Goal: Information Seeking & Learning: Find contact information

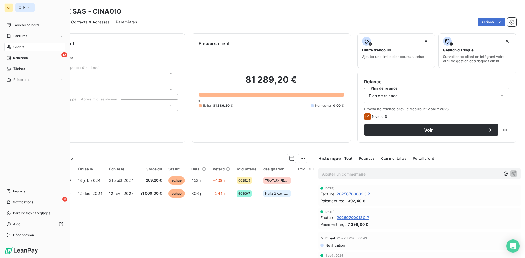
click at [27, 6] on icon "button" at bounding box center [29, 7] width 4 height 5
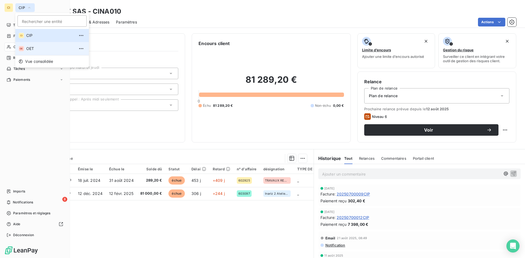
click at [32, 49] on span "OET" at bounding box center [50, 48] width 48 height 5
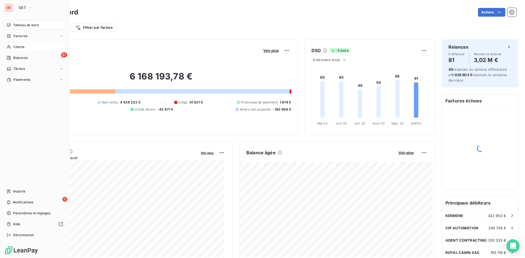
click at [18, 48] on span "Clients" at bounding box center [18, 47] width 11 height 5
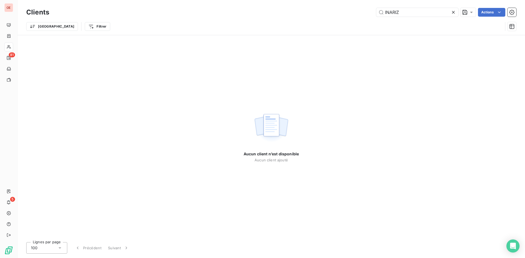
drag, startPoint x: 405, startPoint y: 12, endPoint x: 375, endPoint y: 15, distance: 31.1
click at [375, 15] on div "INARIZ Actions" at bounding box center [286, 12] width 460 height 9
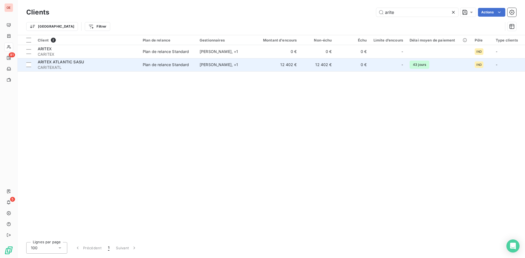
type input "arite"
click at [40, 68] on span "CARITEXATL" at bounding box center [87, 67] width 98 height 5
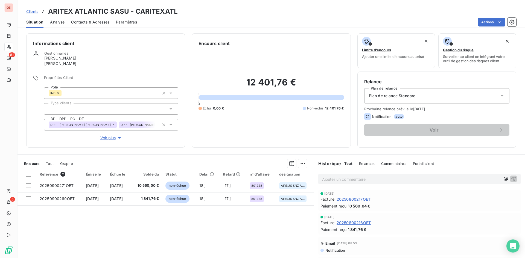
click at [85, 22] on span "Contacts & Adresses" at bounding box center [90, 21] width 38 height 5
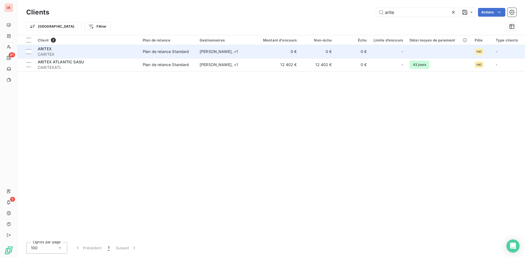
click at [86, 50] on div "ARITEX" at bounding box center [87, 48] width 98 height 5
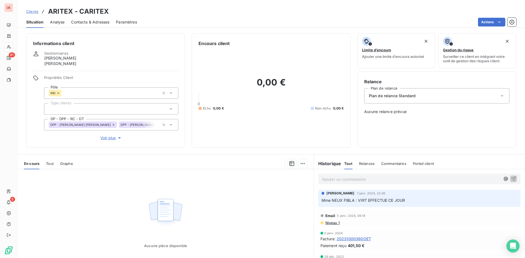
click at [98, 22] on span "Contacts & Adresses" at bounding box center [90, 21] width 38 height 5
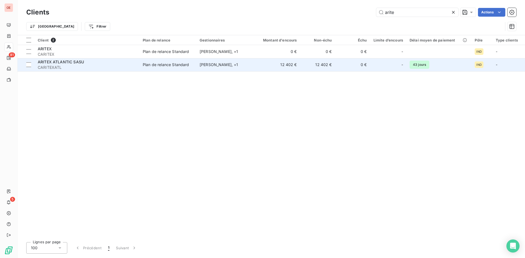
click at [211, 70] on td "[PERSON_NAME] , + 1" at bounding box center [224, 64] width 57 height 13
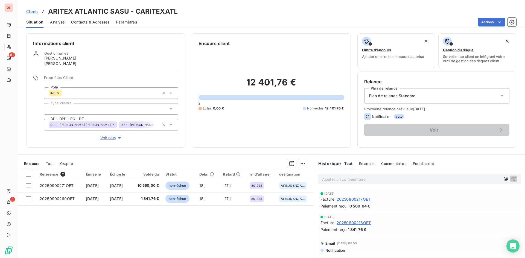
click at [93, 24] on span "Contacts & Adresses" at bounding box center [90, 21] width 38 height 5
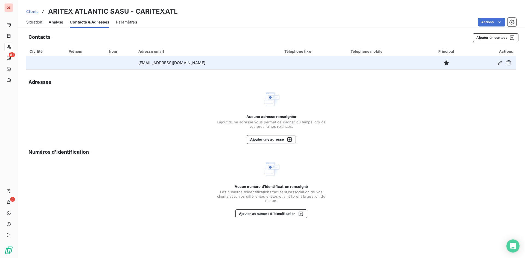
drag, startPoint x: 206, startPoint y: 64, endPoint x: 136, endPoint y: 68, distance: 69.9
click at [136, 68] on td "[EMAIL_ADDRESS][DOMAIN_NAME]" at bounding box center [208, 62] width 146 height 13
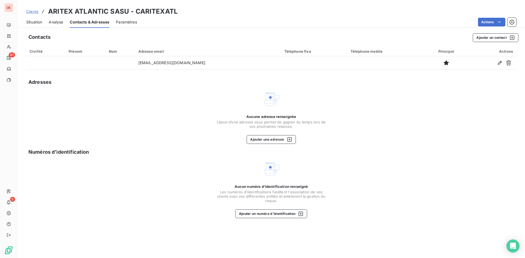
copy td "[EMAIL_ADDRESS][DOMAIN_NAME]"
